Goal: Task Accomplishment & Management: Manage account settings

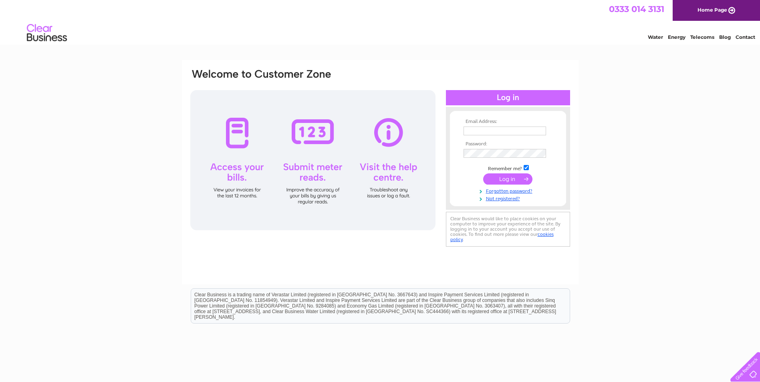
type input "[PERSON_NAME][EMAIL_ADDRESS][PERSON_NAME][DOMAIN_NAME]"
click at [492, 179] on input "submit" at bounding box center [507, 178] width 49 height 11
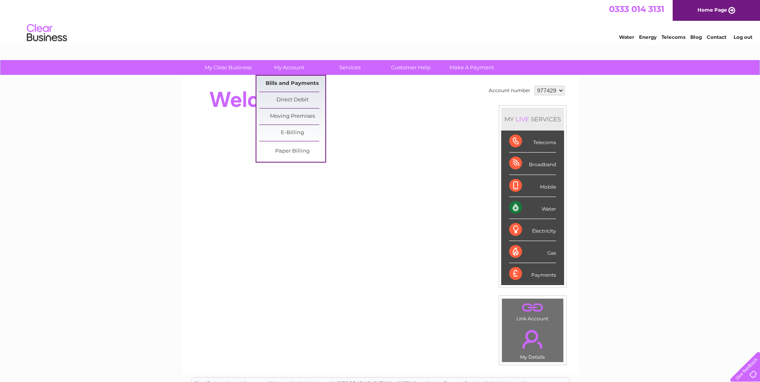
click at [294, 81] on link "Bills and Payments" at bounding box center [292, 84] width 66 height 16
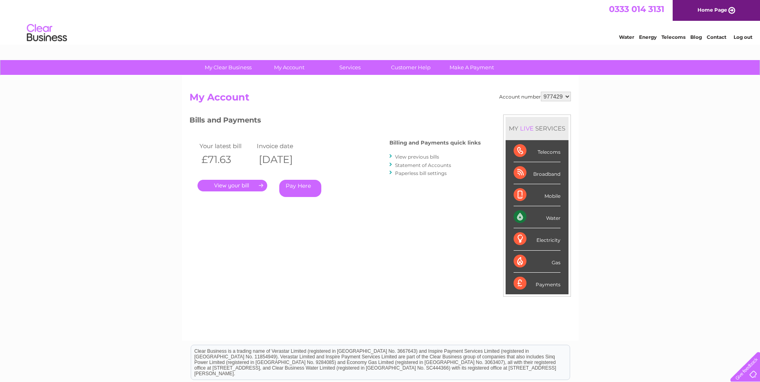
click at [246, 185] on link "." at bounding box center [232, 186] width 70 height 12
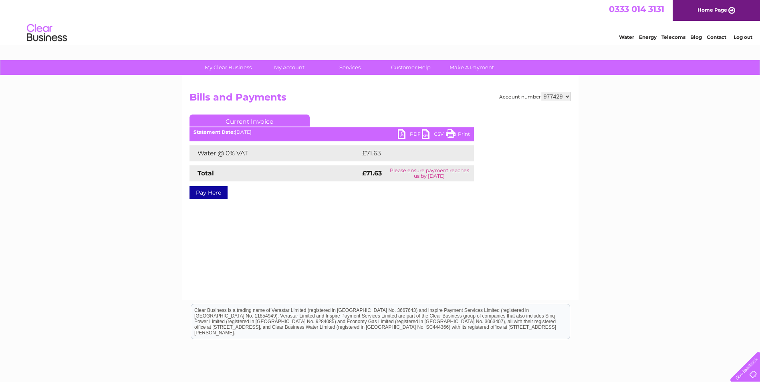
click at [402, 133] on link "PDF" at bounding box center [410, 135] width 24 height 12
click at [746, 39] on link "Log out" at bounding box center [742, 37] width 19 height 6
